Goal: Transaction & Acquisition: Purchase product/service

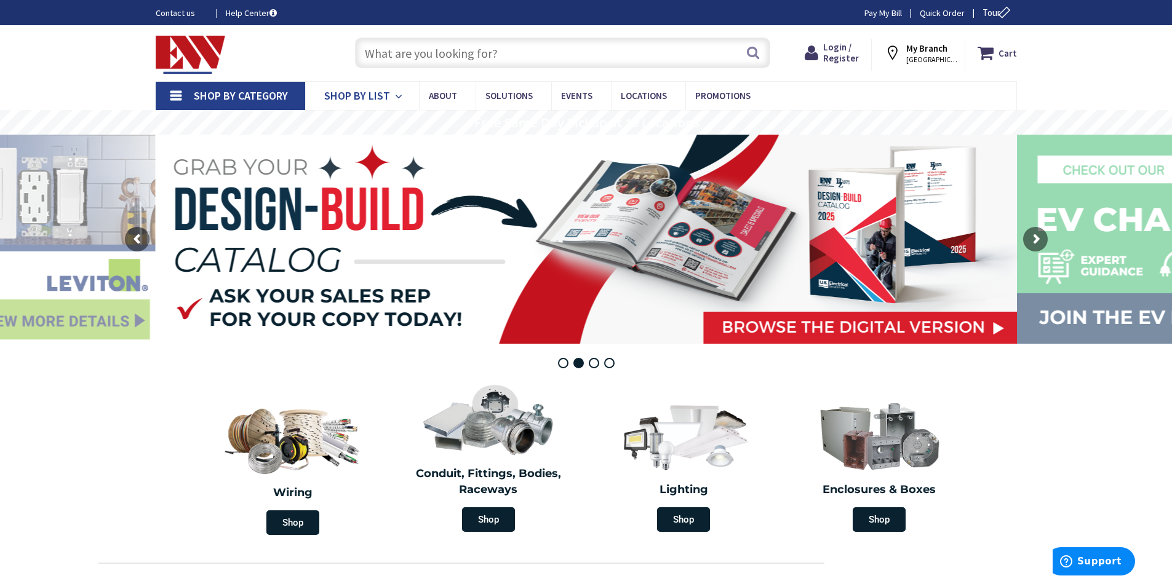
click at [395, 100] on icon at bounding box center [401, 96] width 12 height 27
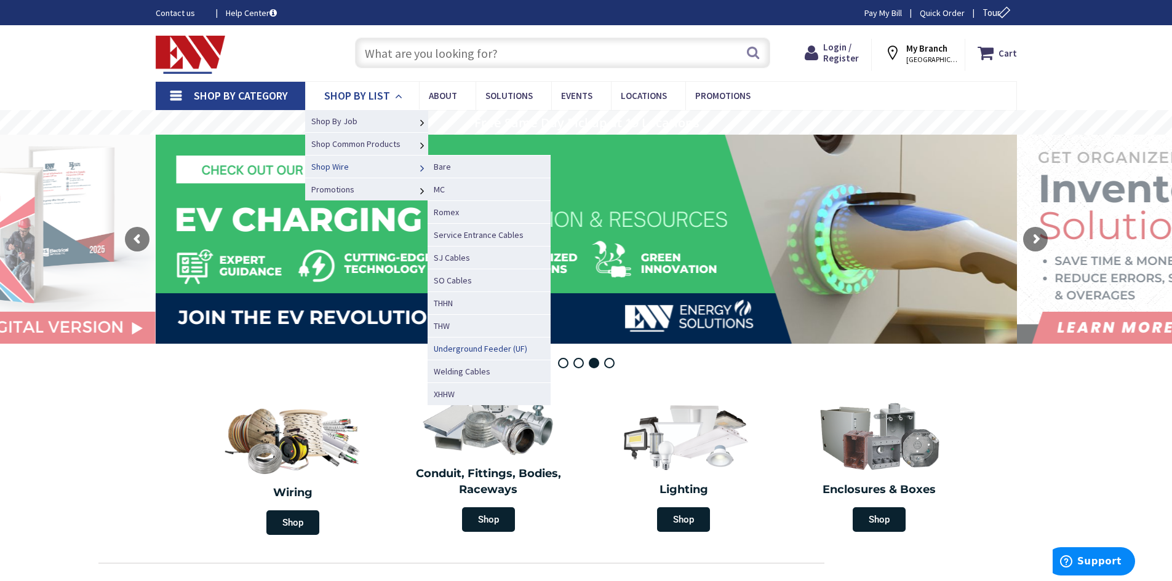
click at [471, 351] on span "Underground Feeder (UF)" at bounding box center [480, 348] width 93 height 11
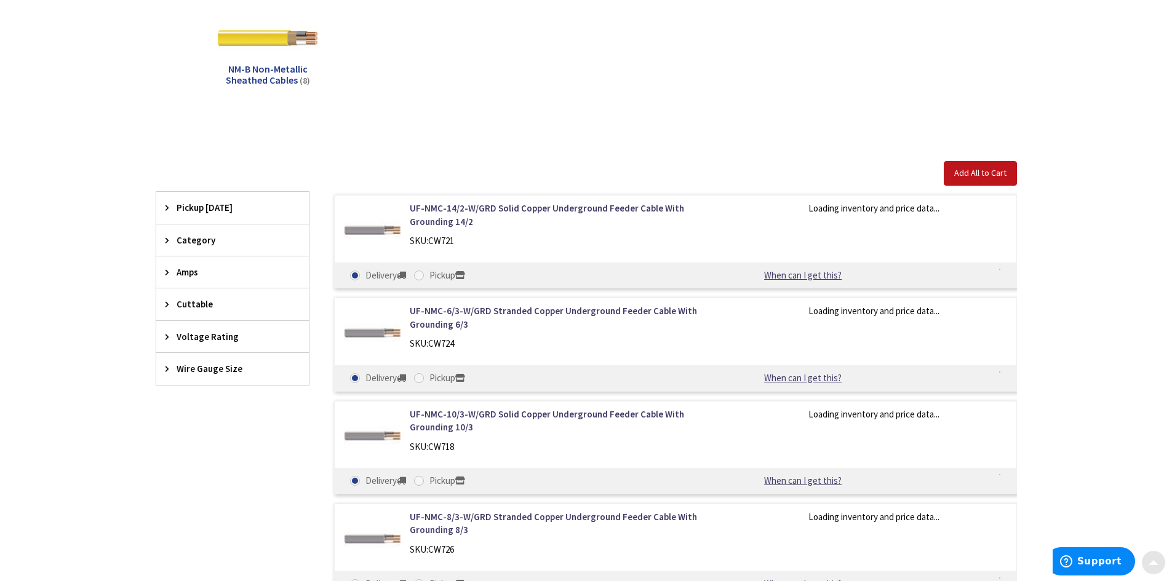
scroll to position [246, 0]
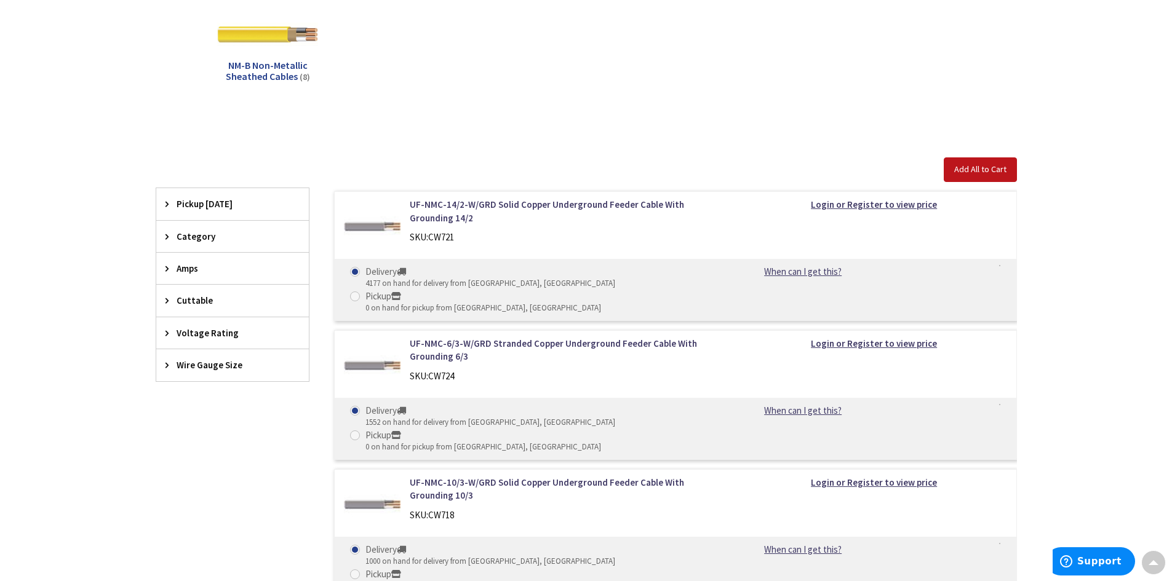
click at [247, 259] on div "Amps" at bounding box center [232, 268] width 153 height 31
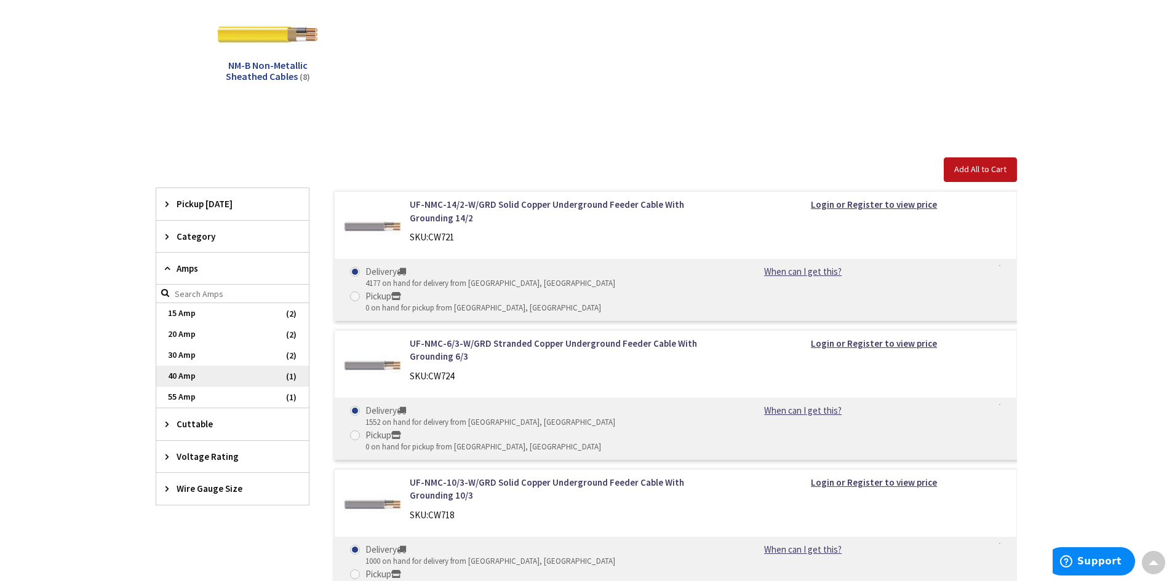
click at [213, 381] on span "40 Amp" at bounding box center [232, 376] width 153 height 21
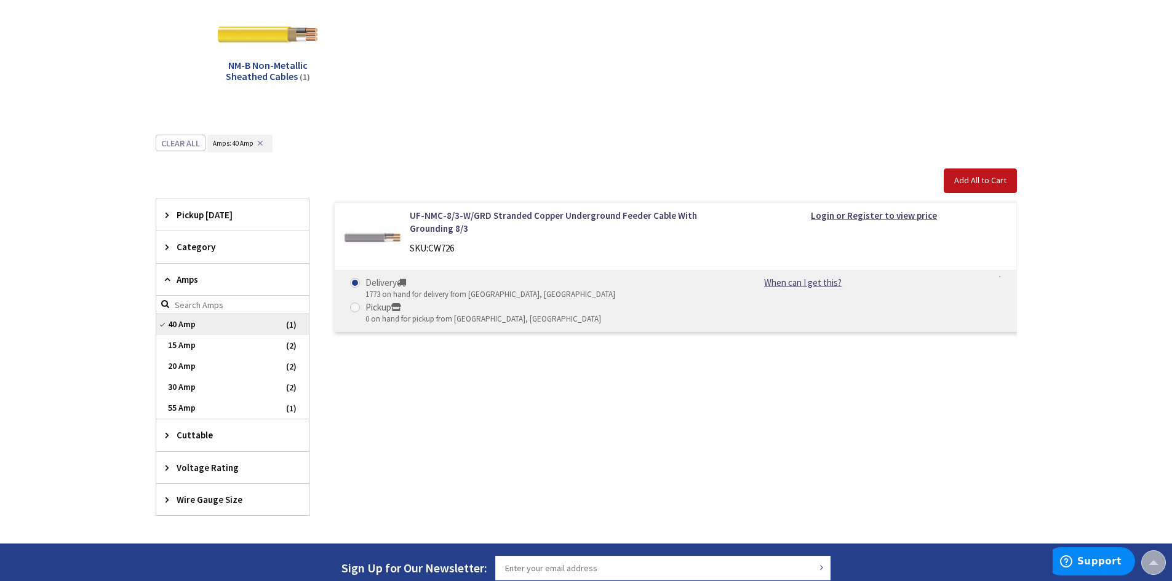
click at [166, 323] on span "40 Amp" at bounding box center [232, 324] width 153 height 21
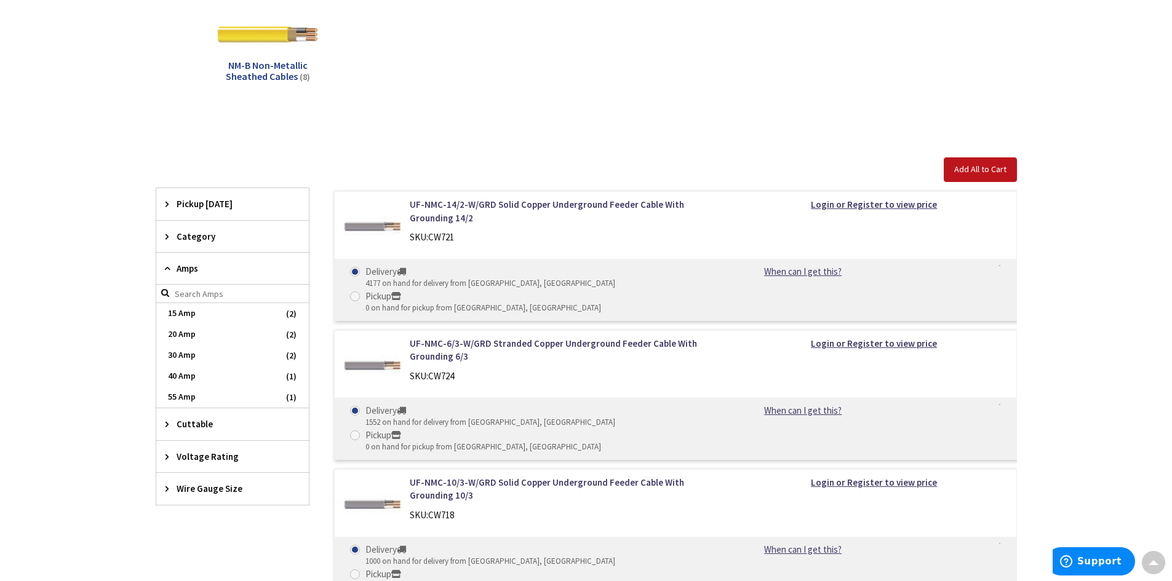
click at [210, 456] on span "Voltage Rating" at bounding box center [227, 456] width 100 height 13
click at [215, 488] on span "Wire Gauge Size" at bounding box center [227, 488] width 100 height 13
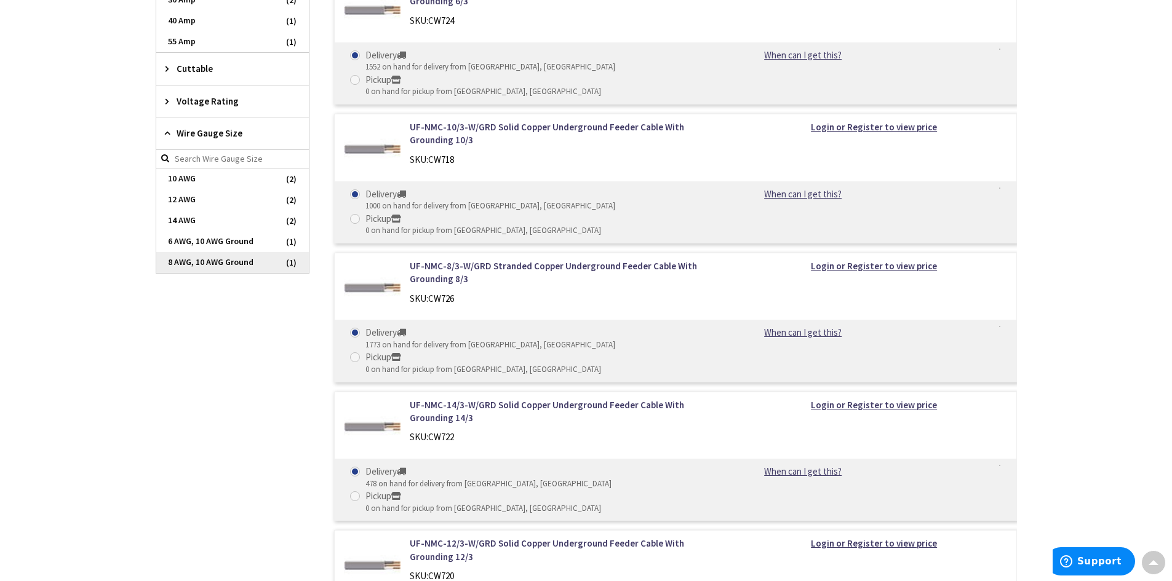
scroll to position [615, 0]
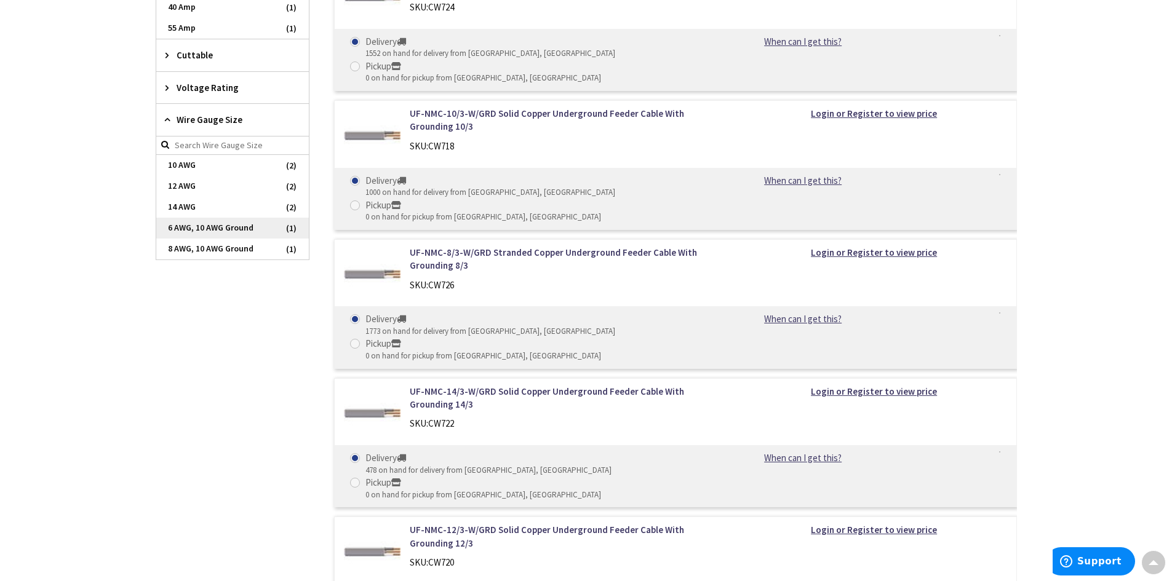
click at [190, 229] on span "6 AWG, 10 AWG Ground" at bounding box center [232, 228] width 153 height 21
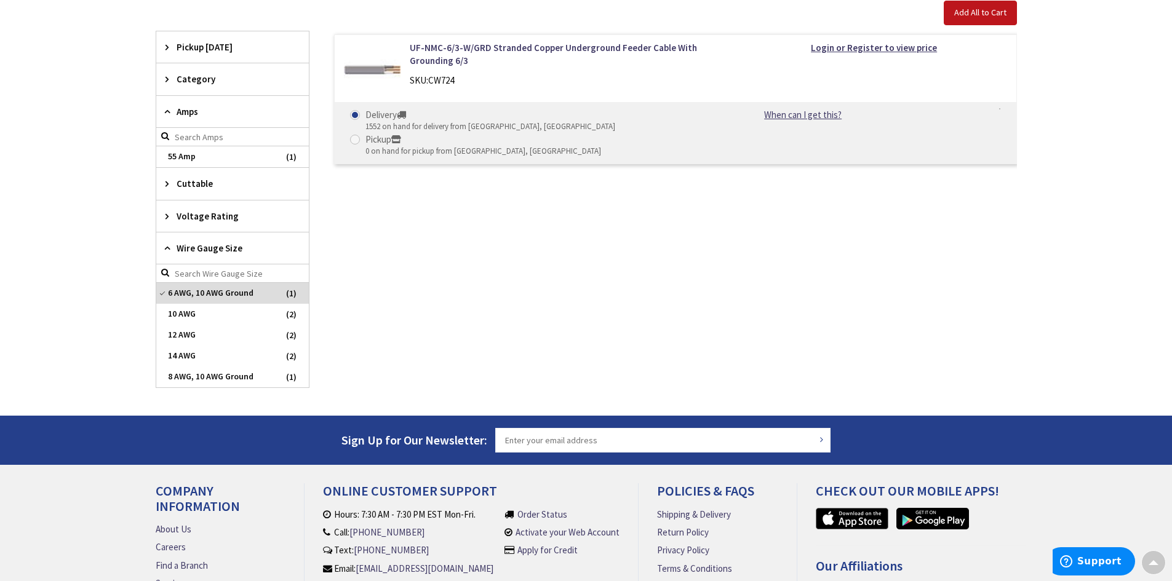
scroll to position [168, 0]
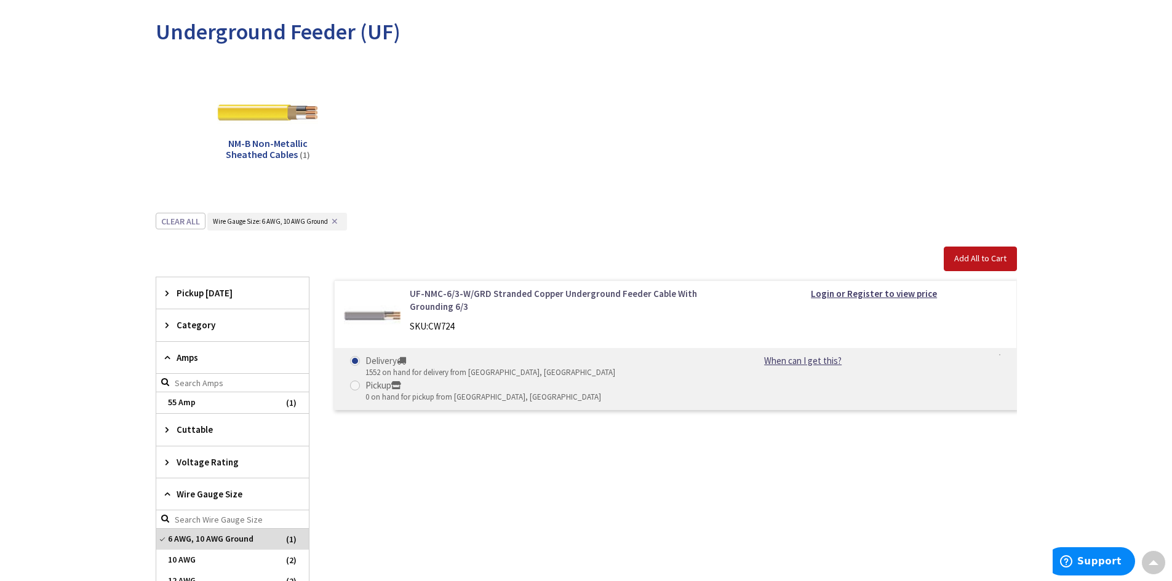
click at [582, 295] on link "UF-NMC-6/3-W/GRD Stranded Copper Underground Feeder Cable With Grounding 6/3" at bounding box center [566, 300] width 313 height 26
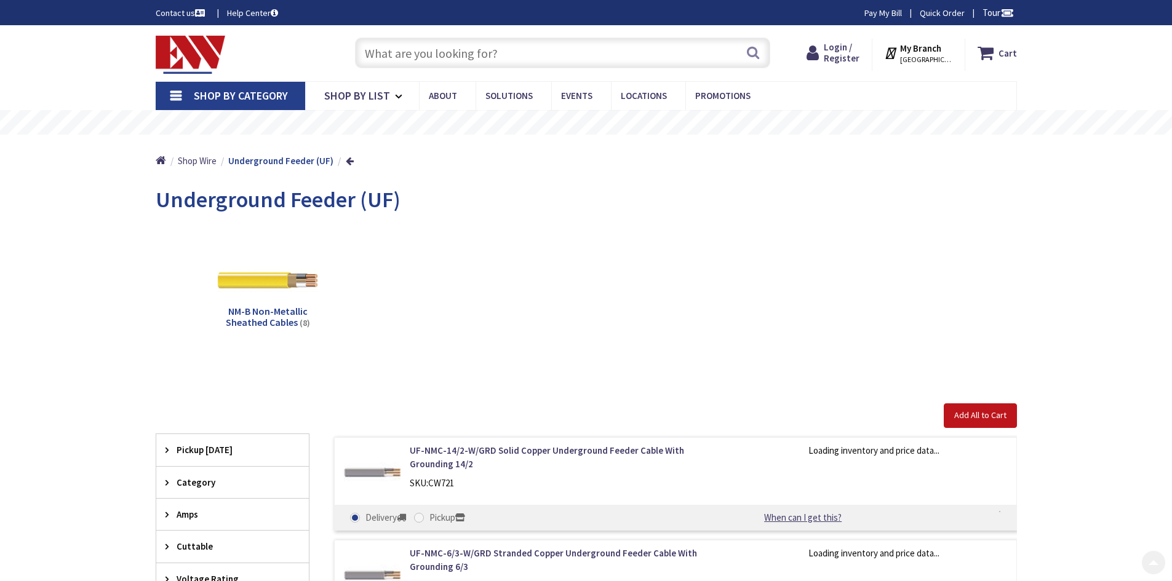
scroll to position [168, 0]
